Goal: Information Seeking & Learning: Learn about a topic

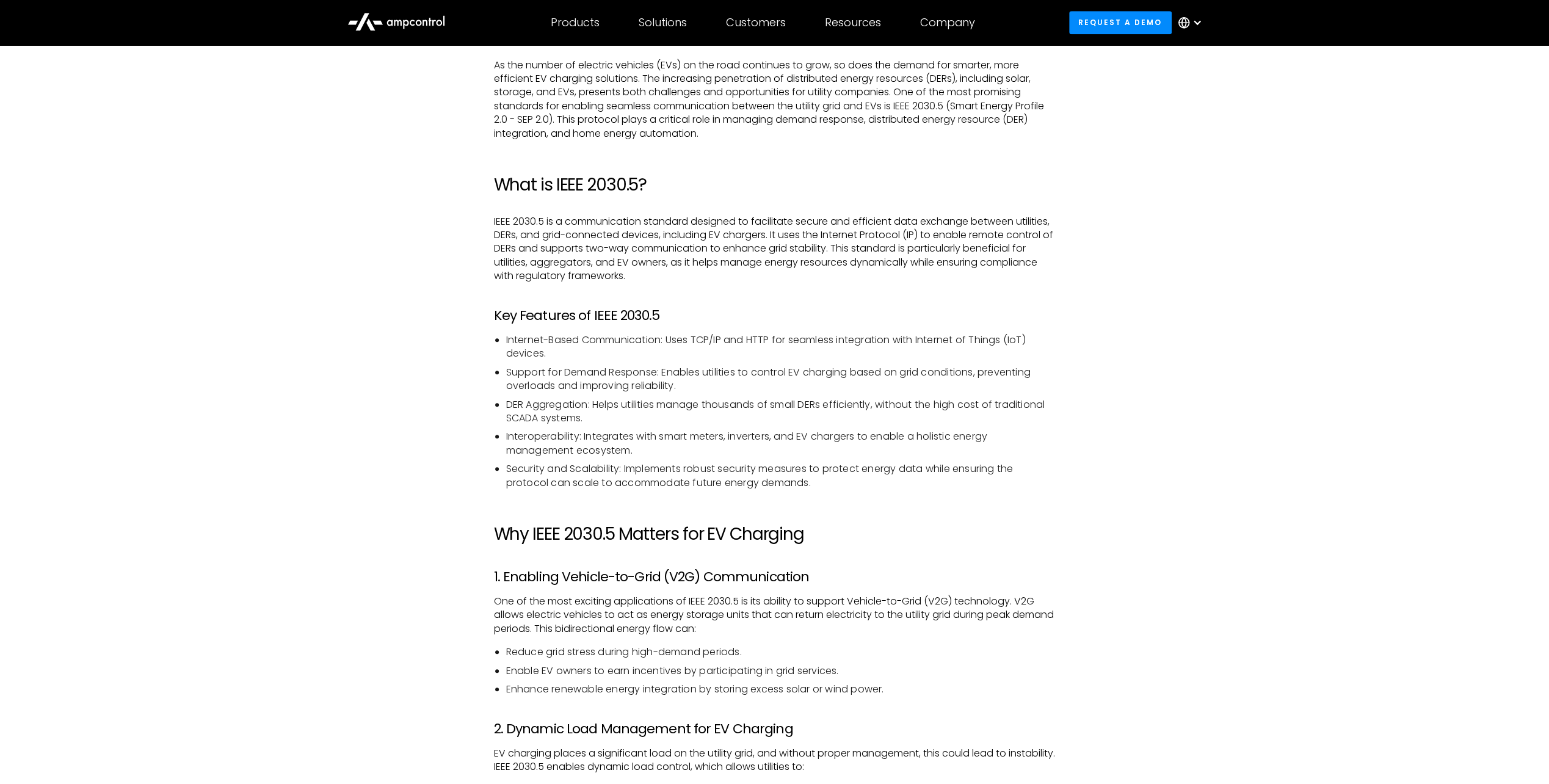
scroll to position [916, 0]
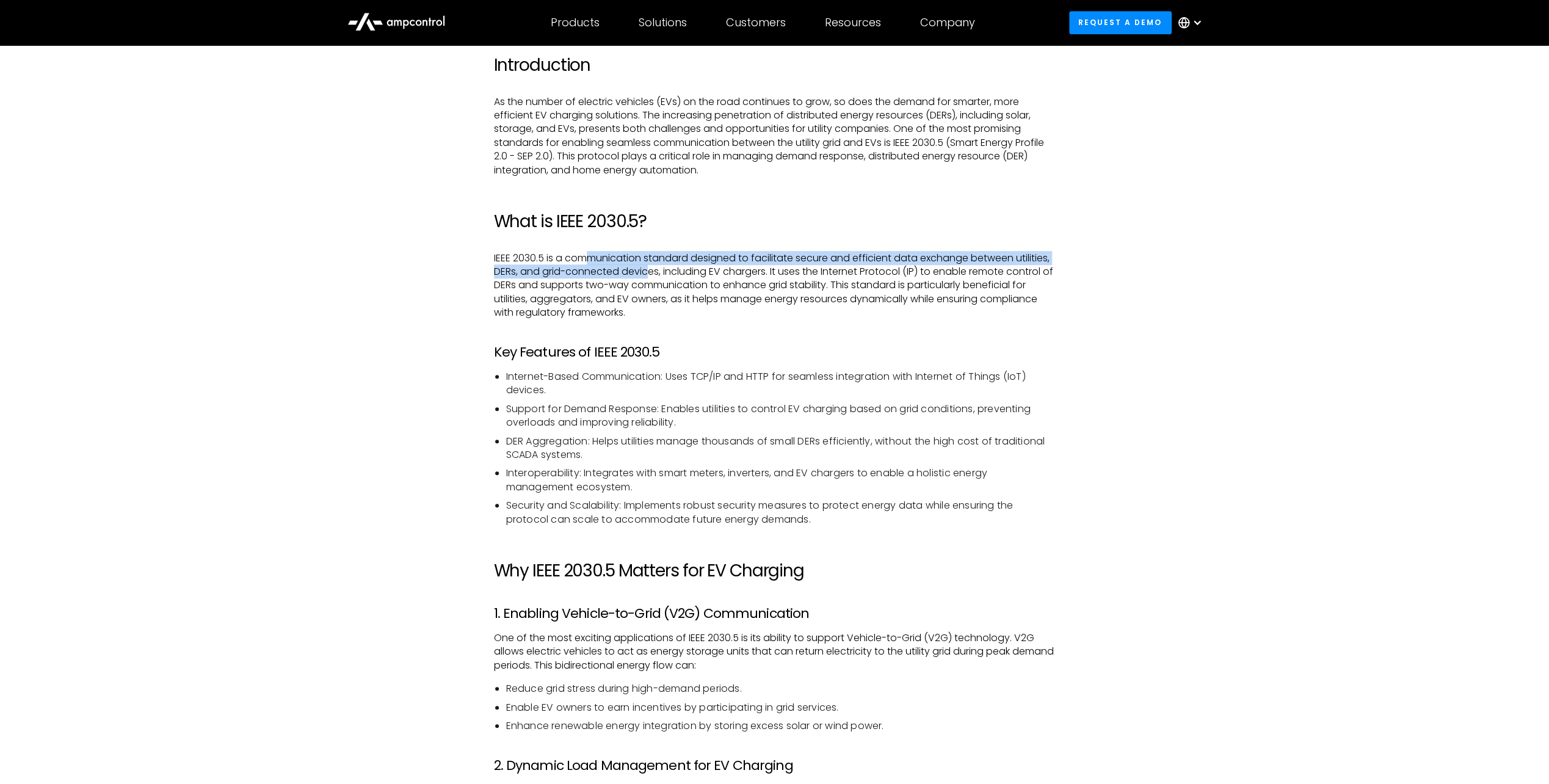
drag, startPoint x: 590, startPoint y: 264, endPoint x: 651, endPoint y: 274, distance: 61.8
click at [651, 274] on p "IEEE 2030.5 is a communication standard designed to facilitate secure and effic…" at bounding box center [775, 285] width 562 height 68
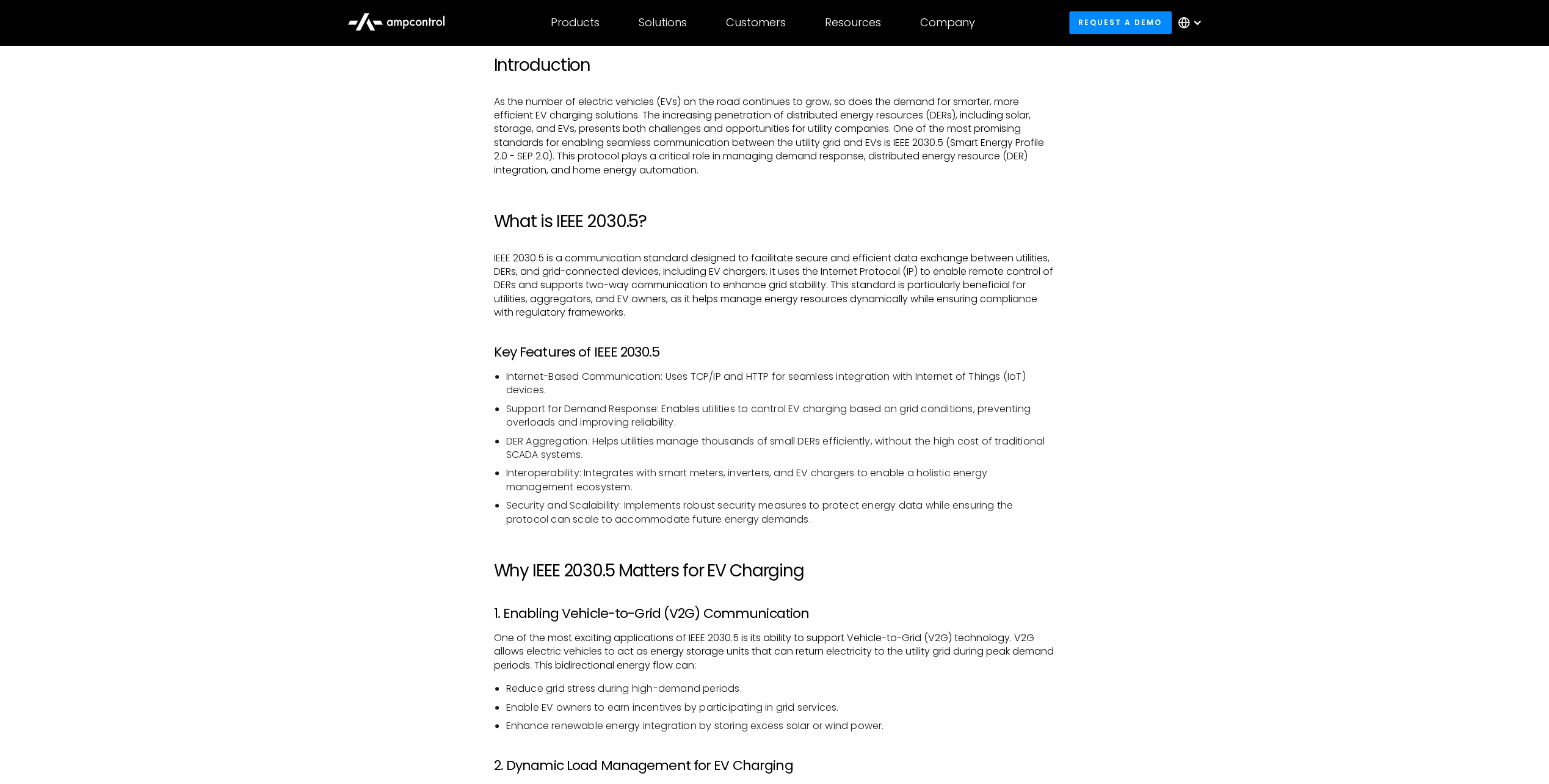
click at [762, 278] on p "IEEE 2030.5 is a communication standard designed to facilitate secure and effic…" at bounding box center [775, 285] width 562 height 68
drag, startPoint x: 880, startPoint y: 260, endPoint x: 511, endPoint y: 273, distance: 369.2
click at [511, 273] on p "IEEE 2030.5 is a communication standard designed to facilitate secure and effic…" at bounding box center [775, 285] width 562 height 68
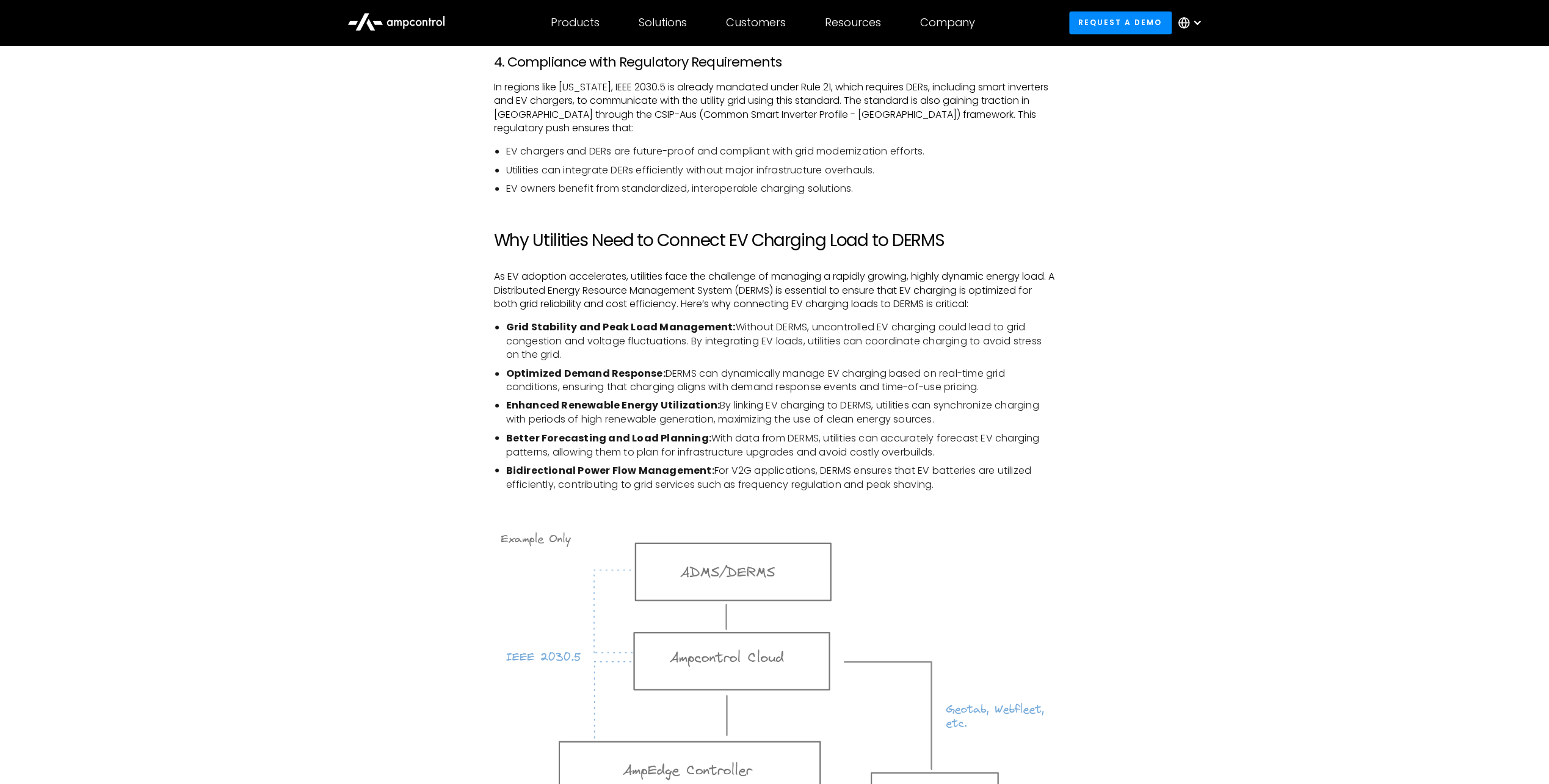
scroll to position [1893, 0]
drag, startPoint x: 640, startPoint y: 93, endPoint x: 750, endPoint y: 92, distance: 110.0
click at [750, 92] on p "In regions like [US_STATE], IEEE 2030.5 is already mandated under Rule 21, whic…" at bounding box center [775, 110] width 562 height 55
drag, startPoint x: 750, startPoint y: 92, endPoint x: 592, endPoint y: 100, distance: 158.2
click at [594, 101] on p "In regions like [US_STATE], IEEE 2030.5 is already mandated under Rule 21, whic…" at bounding box center [775, 110] width 562 height 55
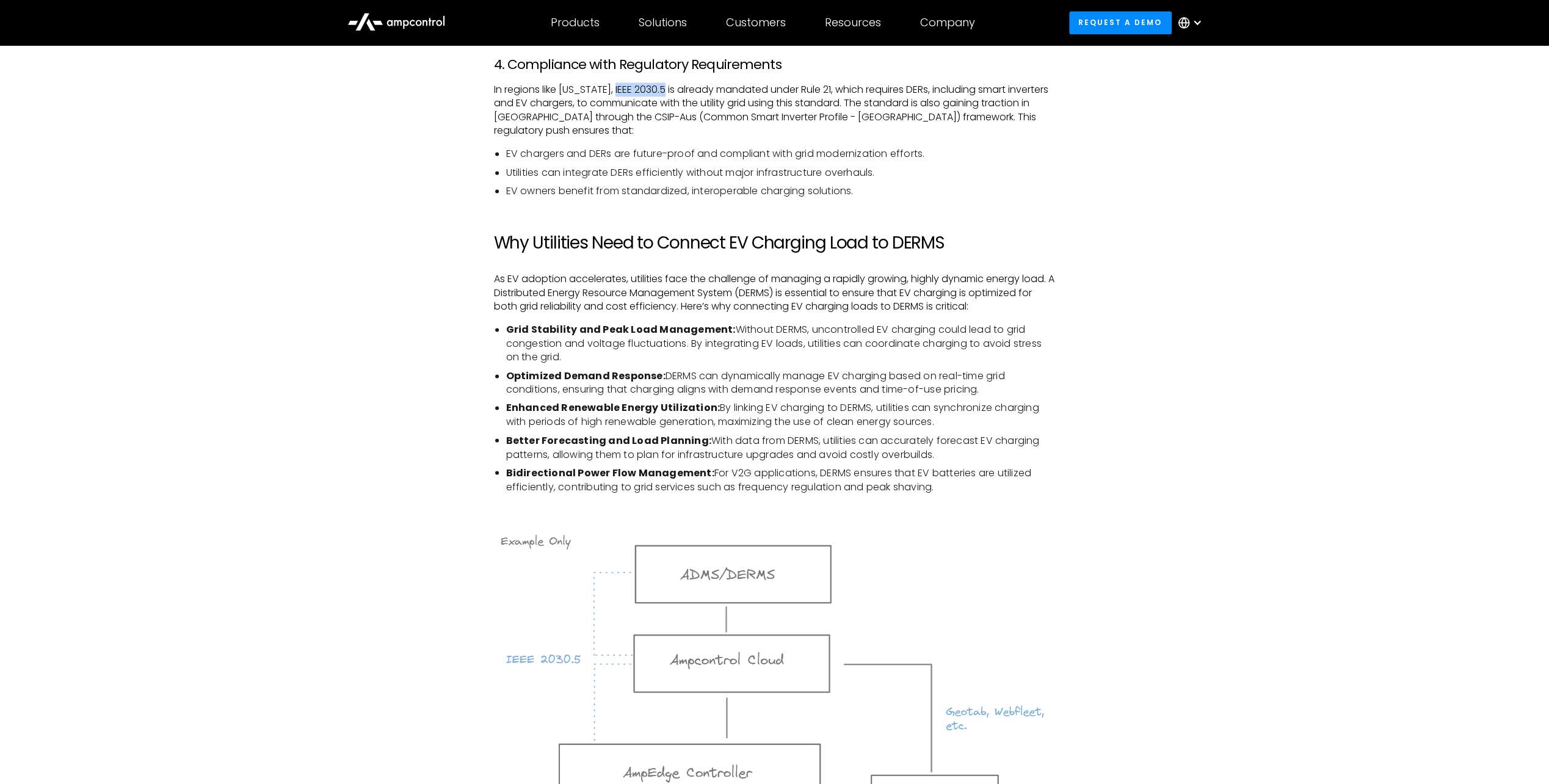
drag, startPoint x: 628, startPoint y: 88, endPoint x: 661, endPoint y: 88, distance: 33.0
click at [661, 88] on p "In regions like [US_STATE], IEEE 2030.5 is already mandated under Rule 21, whic…" at bounding box center [775, 110] width 562 height 55
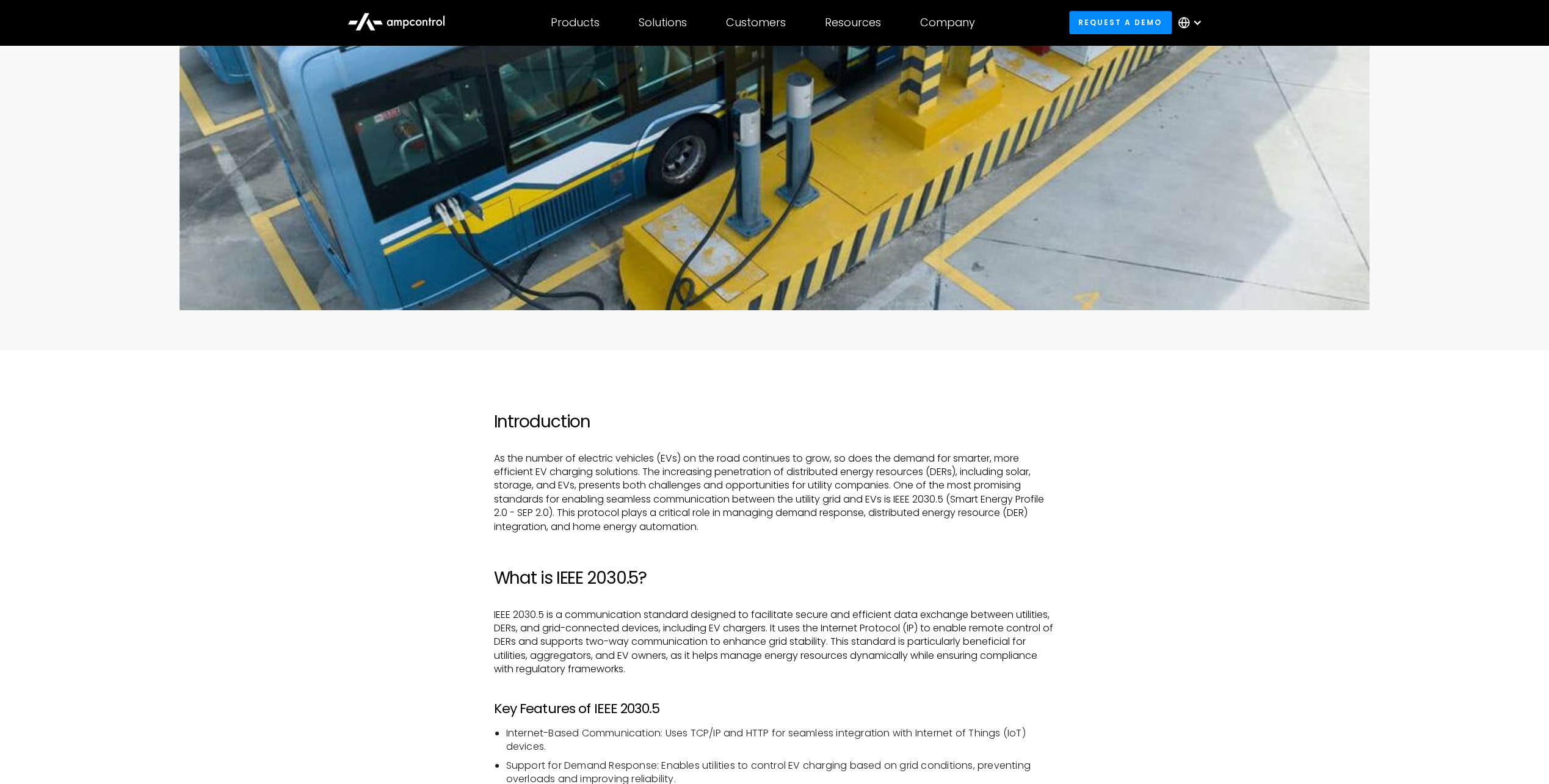
scroll to position [0, 0]
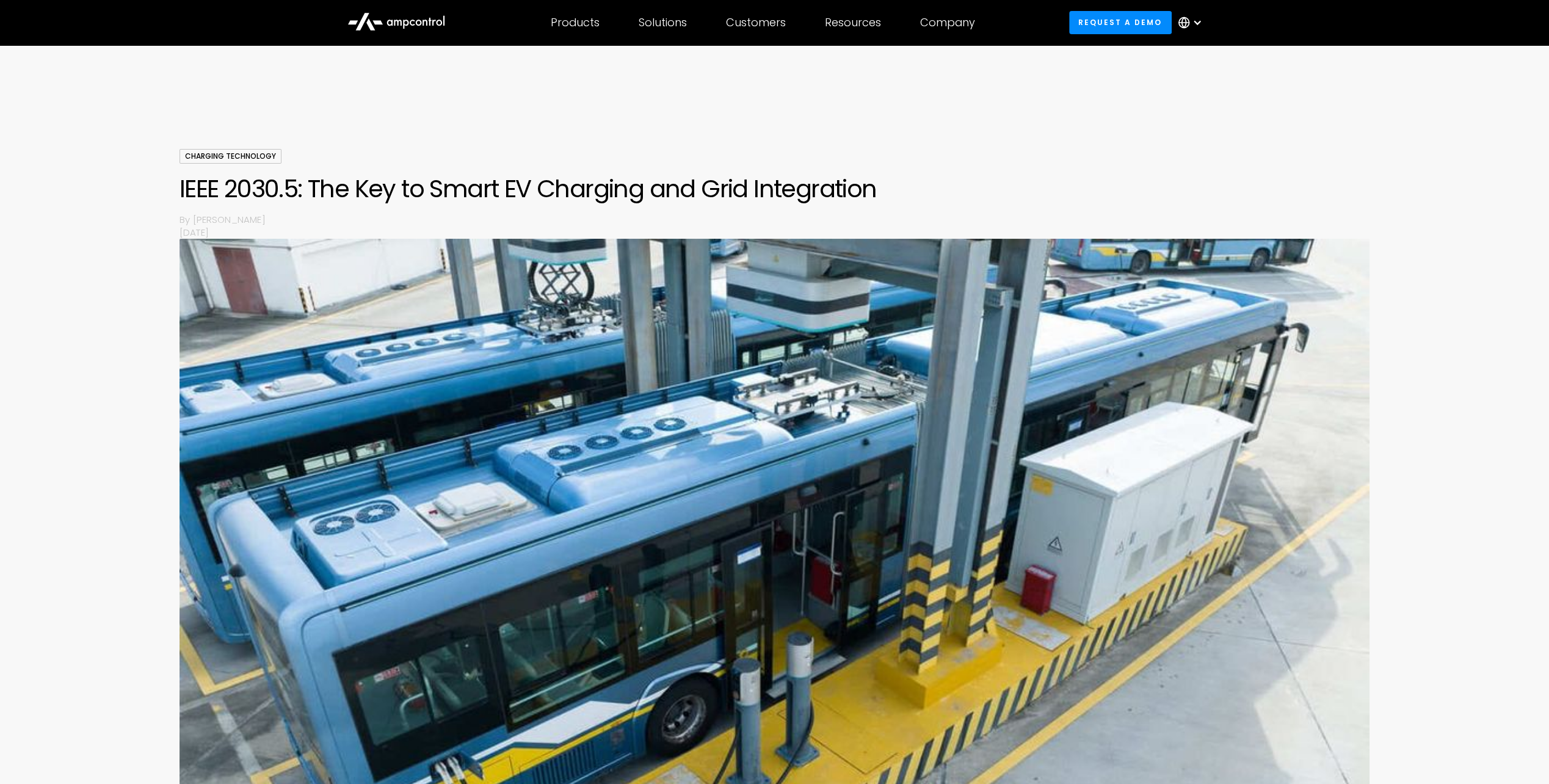
click at [186, 328] on img at bounding box center [775, 554] width 1191 height 631
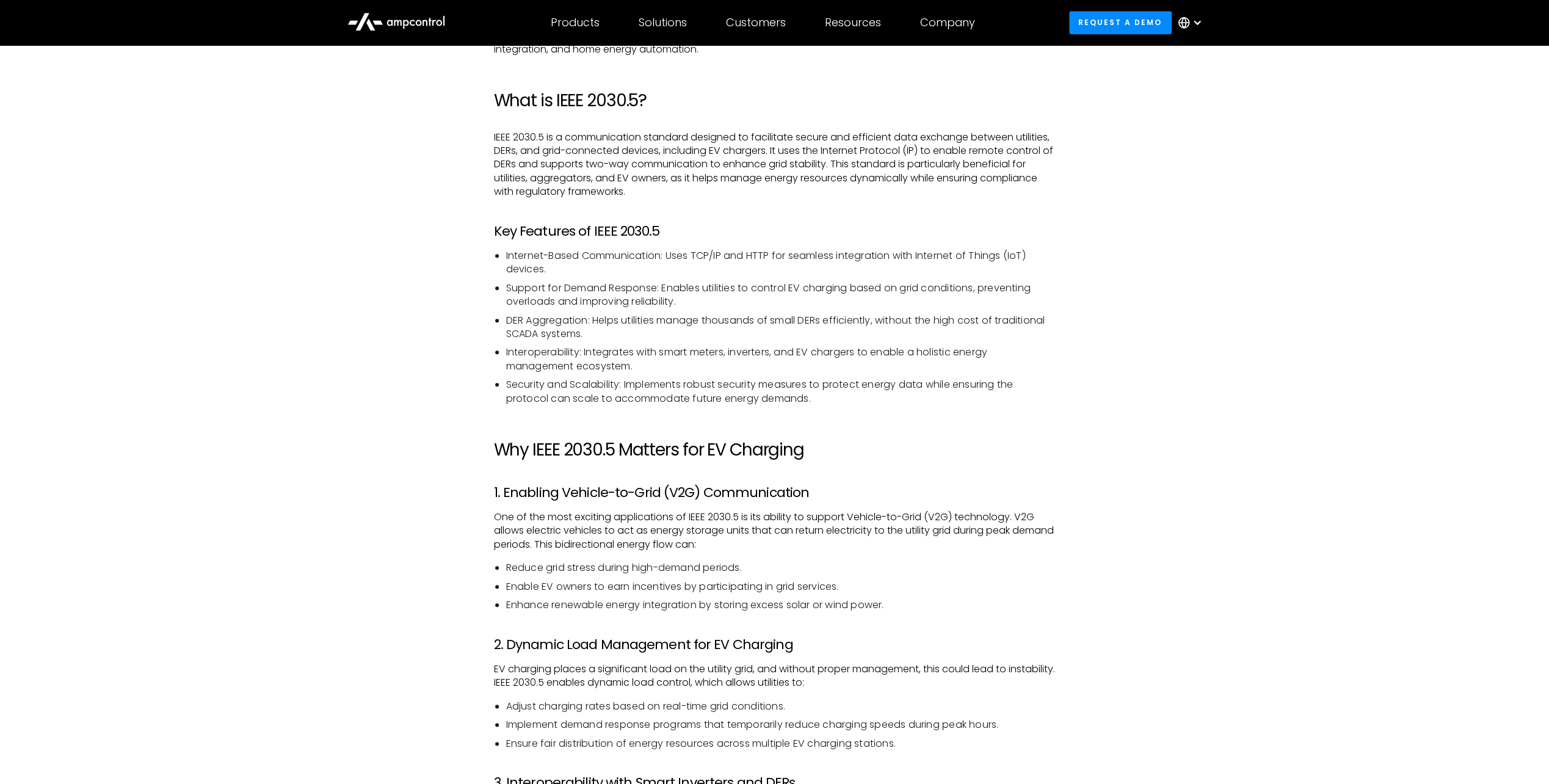
scroll to position [1008, 0]
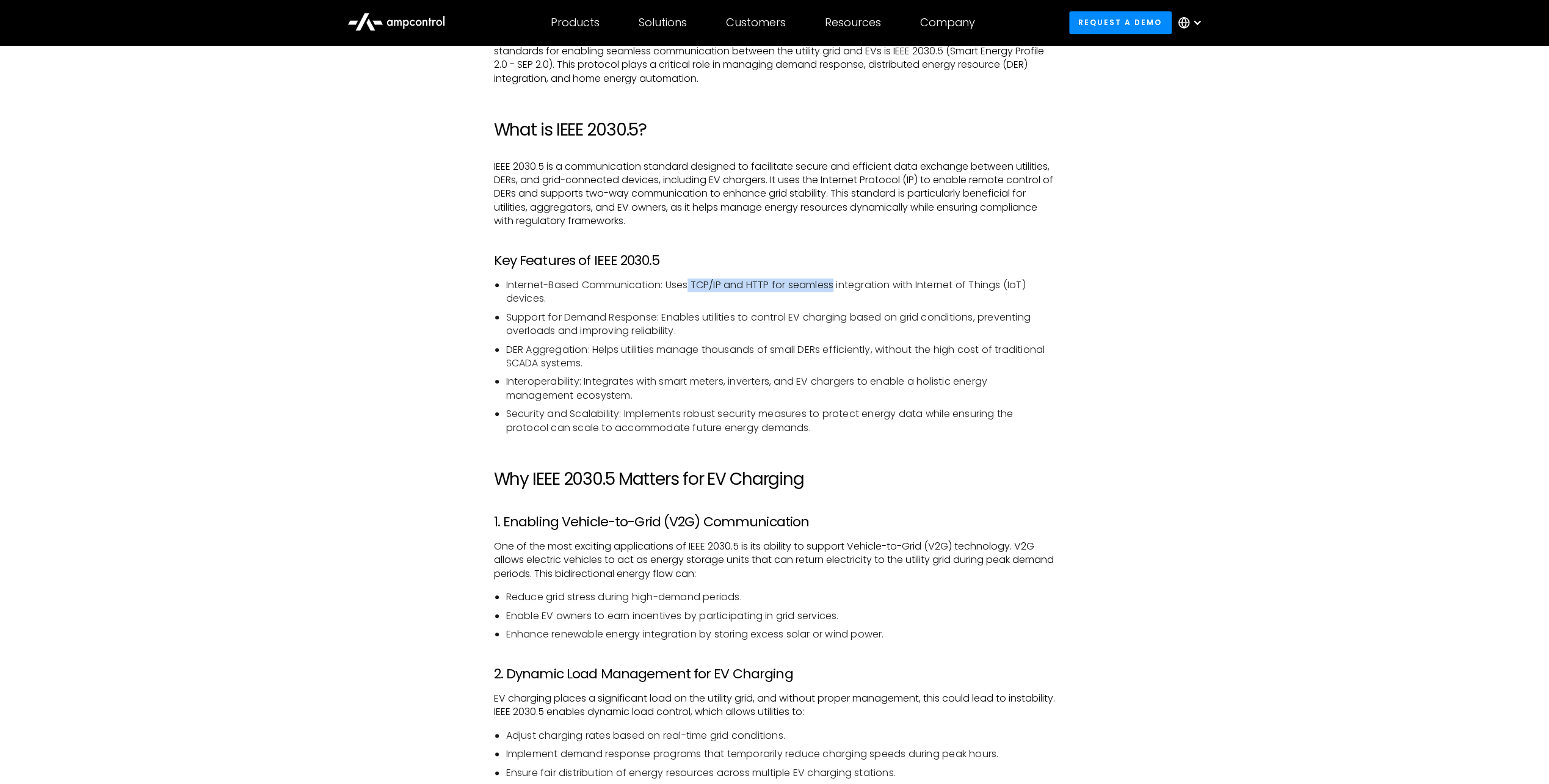
drag, startPoint x: 691, startPoint y: 281, endPoint x: 837, endPoint y: 288, distance: 146.2
click at [837, 288] on li "Internet-Based Communication: Uses TCP/IP and HTTP for seamless integration wit…" at bounding box center [781, 292] width 549 height 27
drag, startPoint x: 837, startPoint y: 288, endPoint x: 821, endPoint y: 352, distance: 66.0
click at [821, 352] on li "DER Aggregation: Helps utilities manage thousands of small DERs efficiently, wi…" at bounding box center [781, 356] width 549 height 27
drag, startPoint x: 557, startPoint y: 316, endPoint x: 649, endPoint y: 316, distance: 92.0
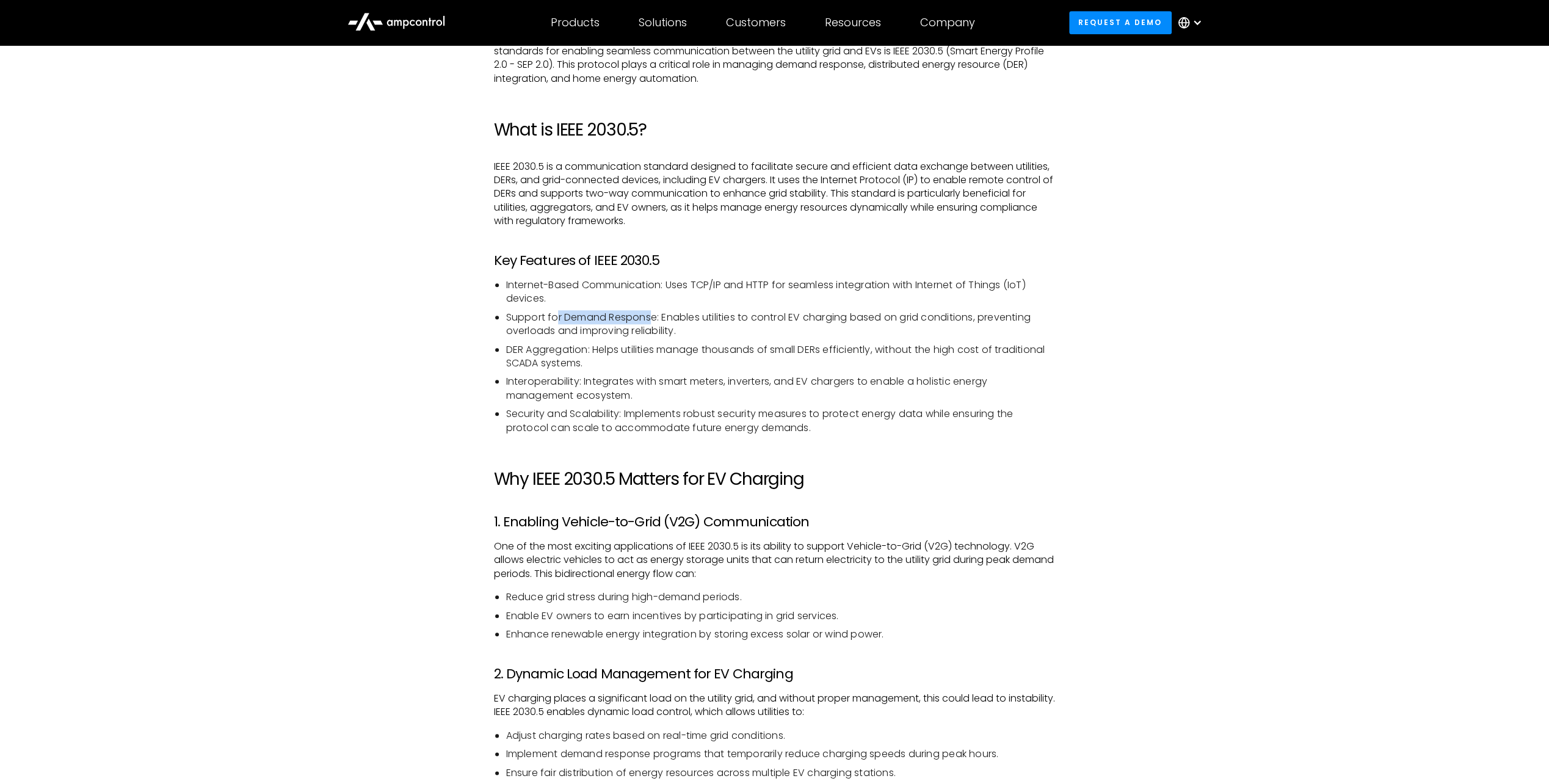
click at [649, 316] on li "Support for Demand Response: Enables utilities to control EV charging based on …" at bounding box center [781, 324] width 549 height 27
drag, startPoint x: 649, startPoint y: 316, endPoint x: 525, endPoint y: 319, distance: 124.0
click at [524, 319] on li "Support for Demand Response: Enables utilities to control EV charging based on …" at bounding box center [781, 324] width 549 height 27
drag, startPoint x: 557, startPoint y: 314, endPoint x: 795, endPoint y: 331, distance: 238.6
click at [795, 331] on li "Support for Demand Response: Enables utilities to control EV charging based on …" at bounding box center [781, 324] width 549 height 27
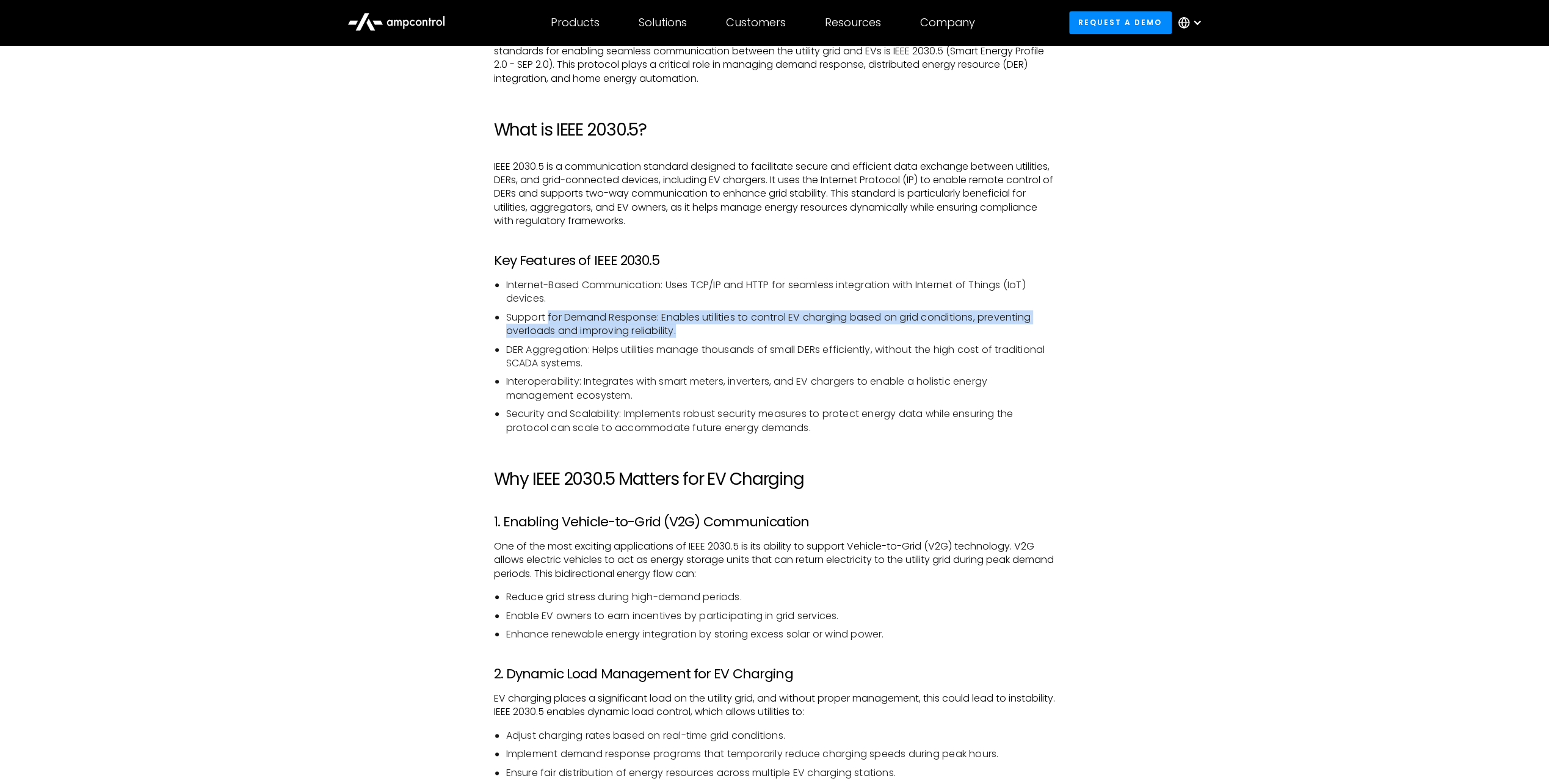
drag, startPoint x: 795, startPoint y: 331, endPoint x: 704, endPoint y: 330, distance: 91.0
click at [708, 328] on li "Support for Demand Response: Enables utilities to control EV charging based on …" at bounding box center [781, 324] width 549 height 27
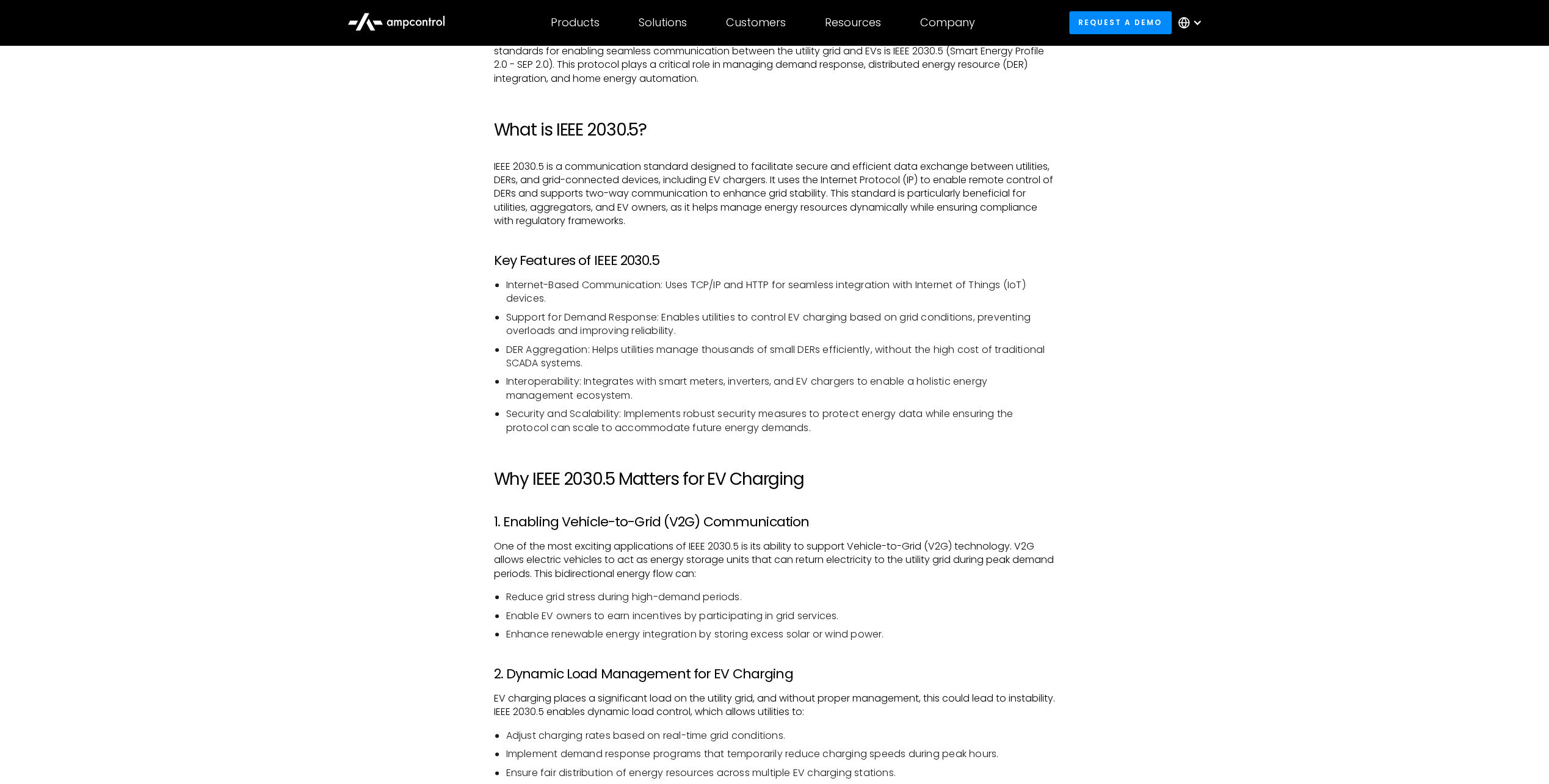
drag, startPoint x: 541, startPoint y: 310, endPoint x: 525, endPoint y: 316, distance: 17.1
click at [541, 311] on li "Support for Demand Response: Enables utilities to control EV charging based on …" at bounding box center [781, 324] width 549 height 27
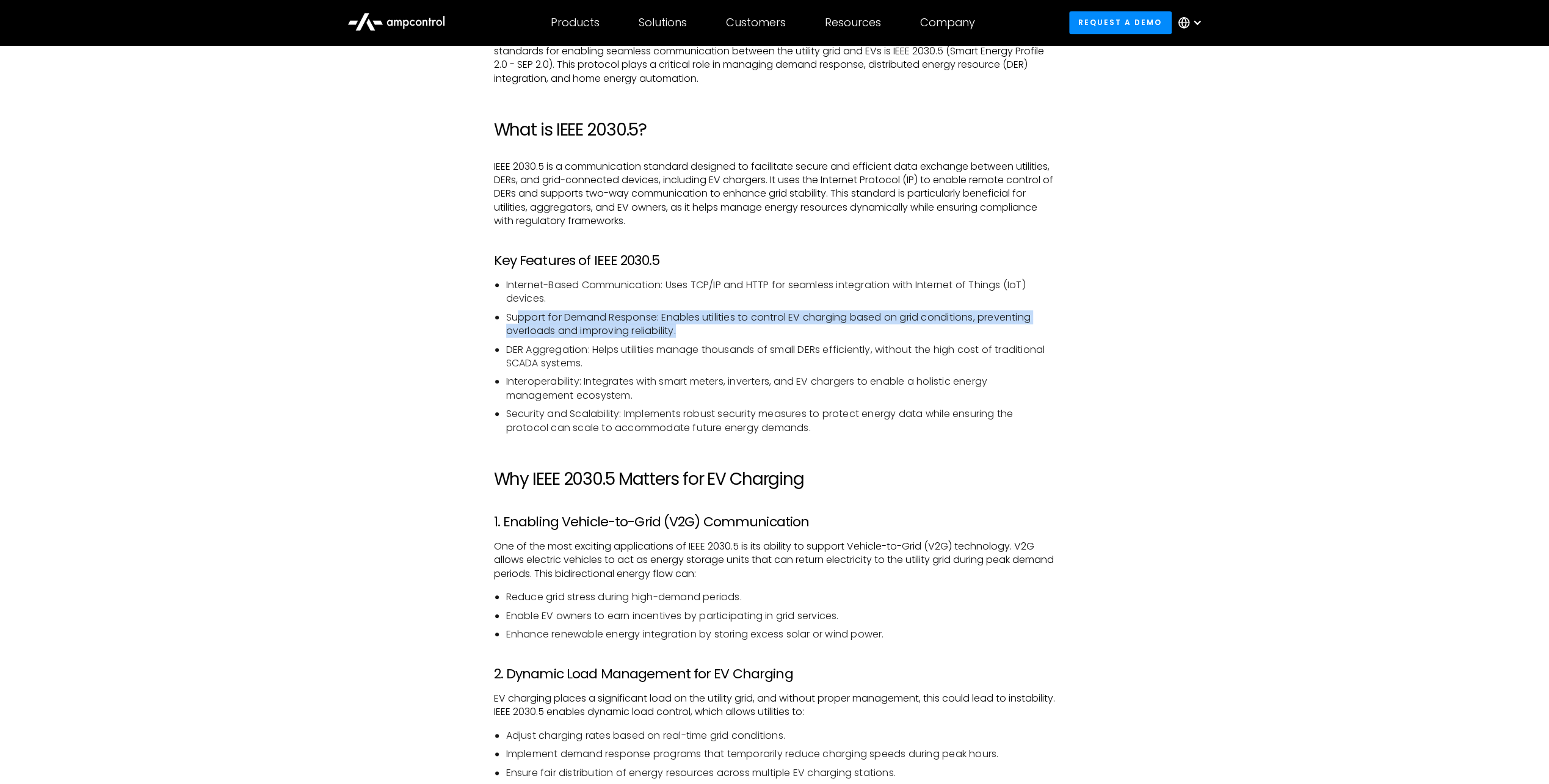
drag, startPoint x: 517, startPoint y: 315, endPoint x: 910, endPoint y: 326, distance: 393.2
click at [910, 326] on li "Support for Demand Response: Enables utilities to control EV charging based on …" at bounding box center [781, 324] width 549 height 27
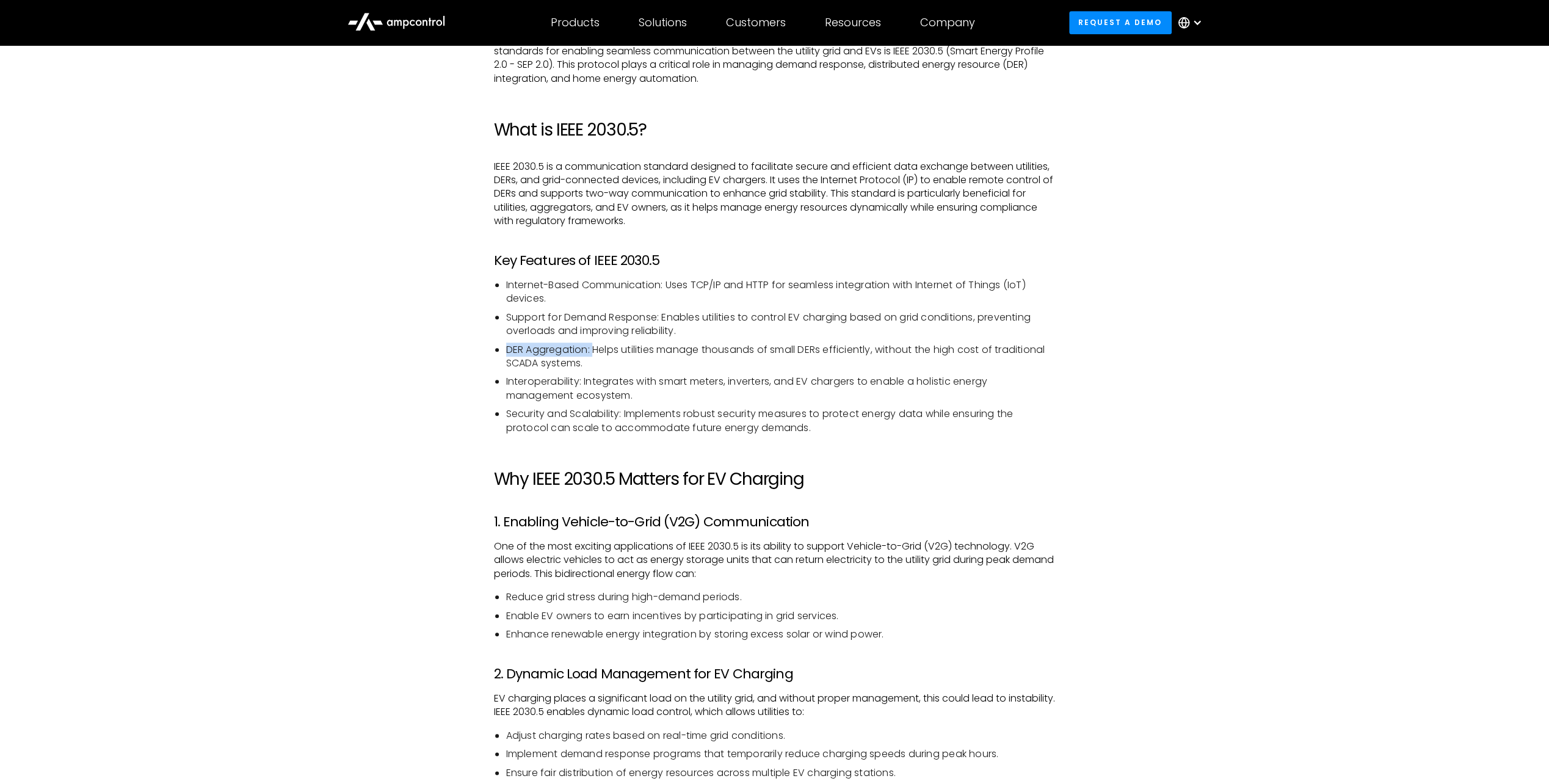
drag, startPoint x: 508, startPoint y: 344, endPoint x: 598, endPoint y: 350, distance: 90.2
click at [598, 350] on li "DER Aggregation: Helps utilities manage thousands of small DERs efficiently, wi…" at bounding box center [781, 356] width 549 height 27
drag, startPoint x: 598, startPoint y: 350, endPoint x: 781, endPoint y: 387, distance: 186.7
click at [781, 387] on li "Interoperability: Integrates with smart meters, inverters, and EV chargers to e…" at bounding box center [781, 388] width 549 height 27
drag, startPoint x: 553, startPoint y: 409, endPoint x: 626, endPoint y: 419, distance: 73.7
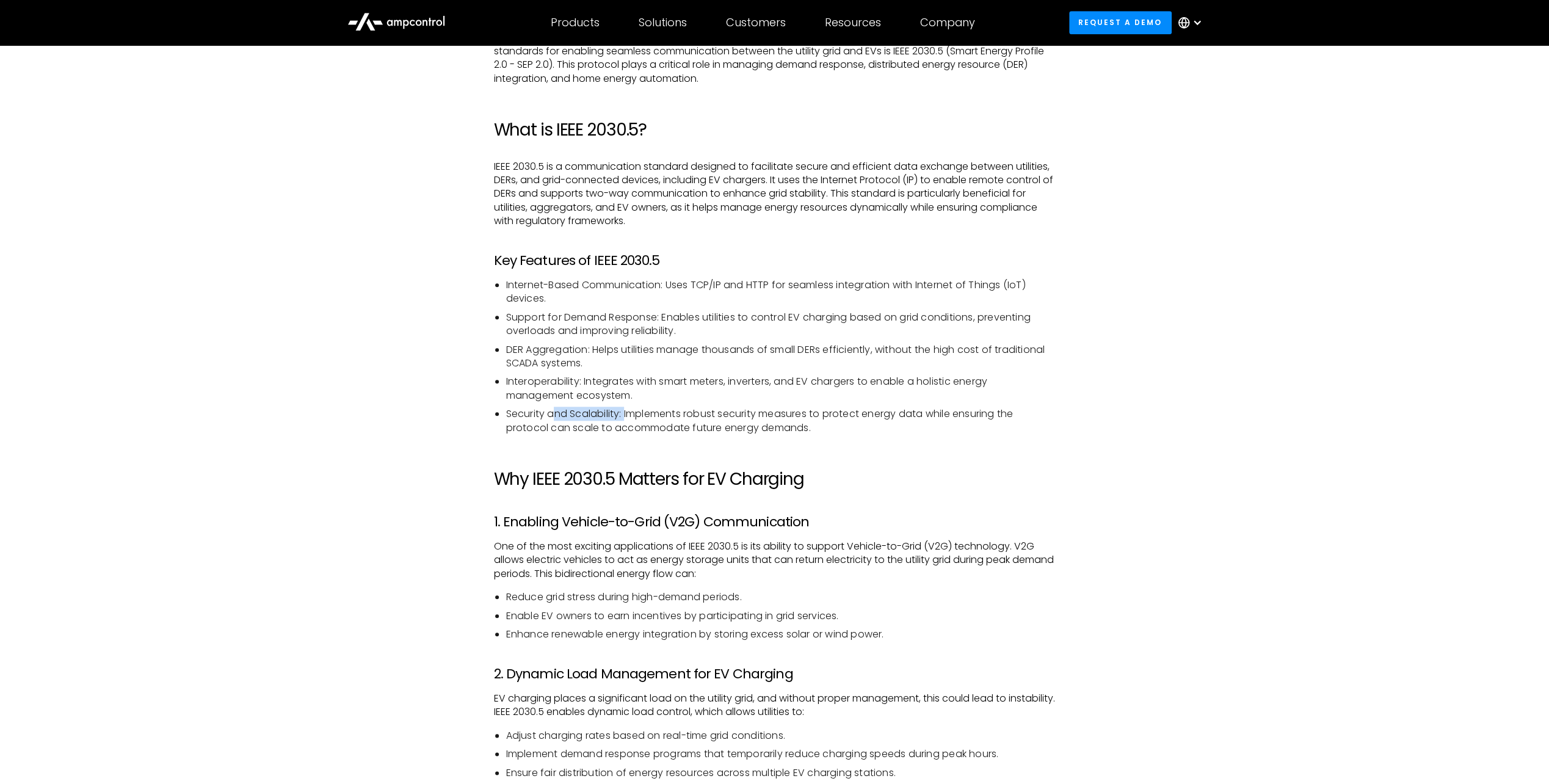
click at [626, 419] on li "Security and Scalability: Implements robust security measures to protect energy…" at bounding box center [781, 421] width 549 height 27
